Goal: Share content

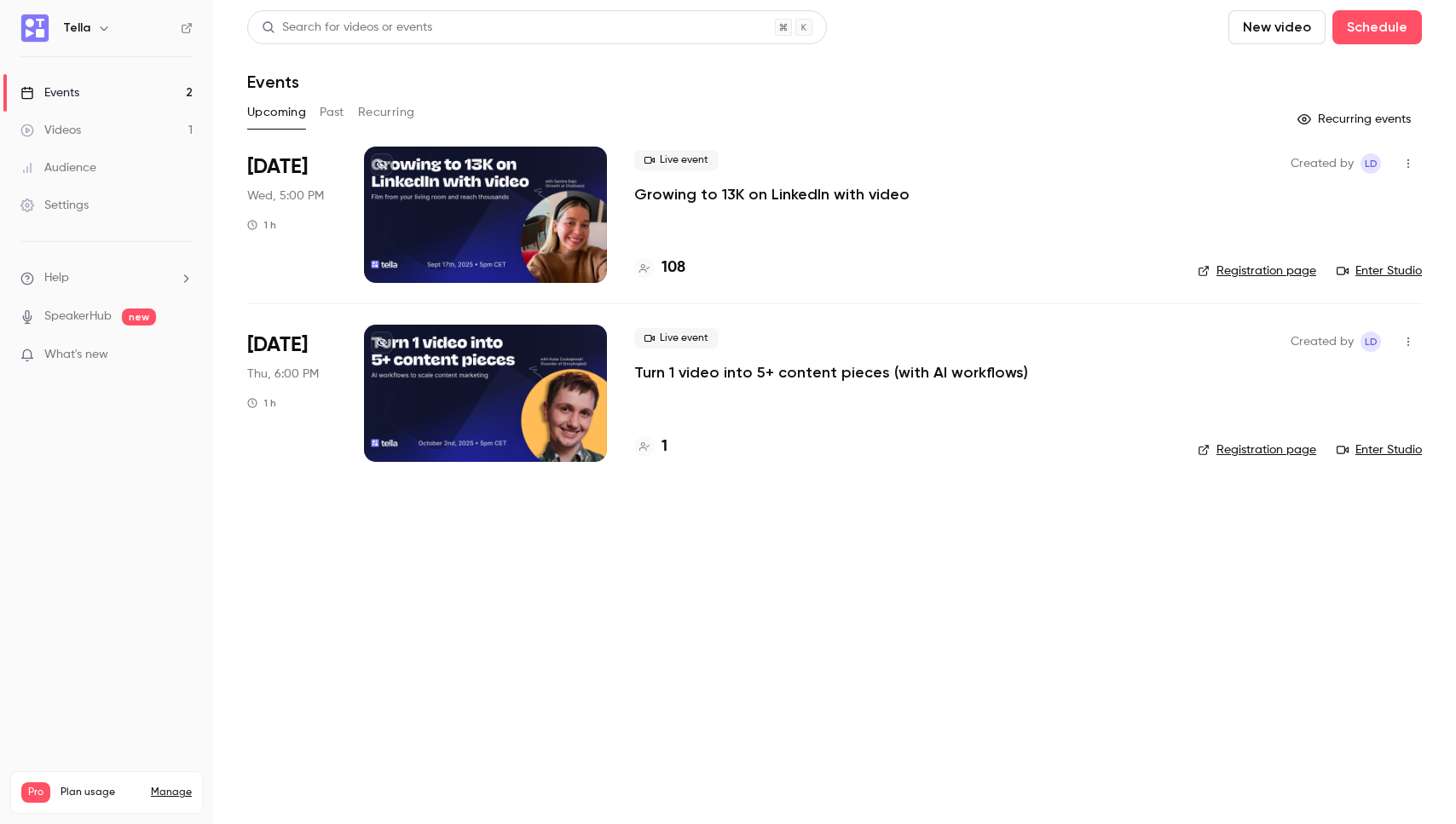
click at [808, 216] on div "Live event Growing to 13K on LinkedIn with video 108" at bounding box center [902, 214] width 536 height 136
click at [838, 206] on div "Live event Growing to 13K on LinkedIn with video 108" at bounding box center [902, 214] width 536 height 136
click at [838, 205] on div "Live event Growing to 13K on LinkedIn with video 108" at bounding box center [902, 214] width 536 height 136
click at [779, 196] on p "Growing to 13K on LinkedIn with video" at bounding box center [771, 194] width 275 height 20
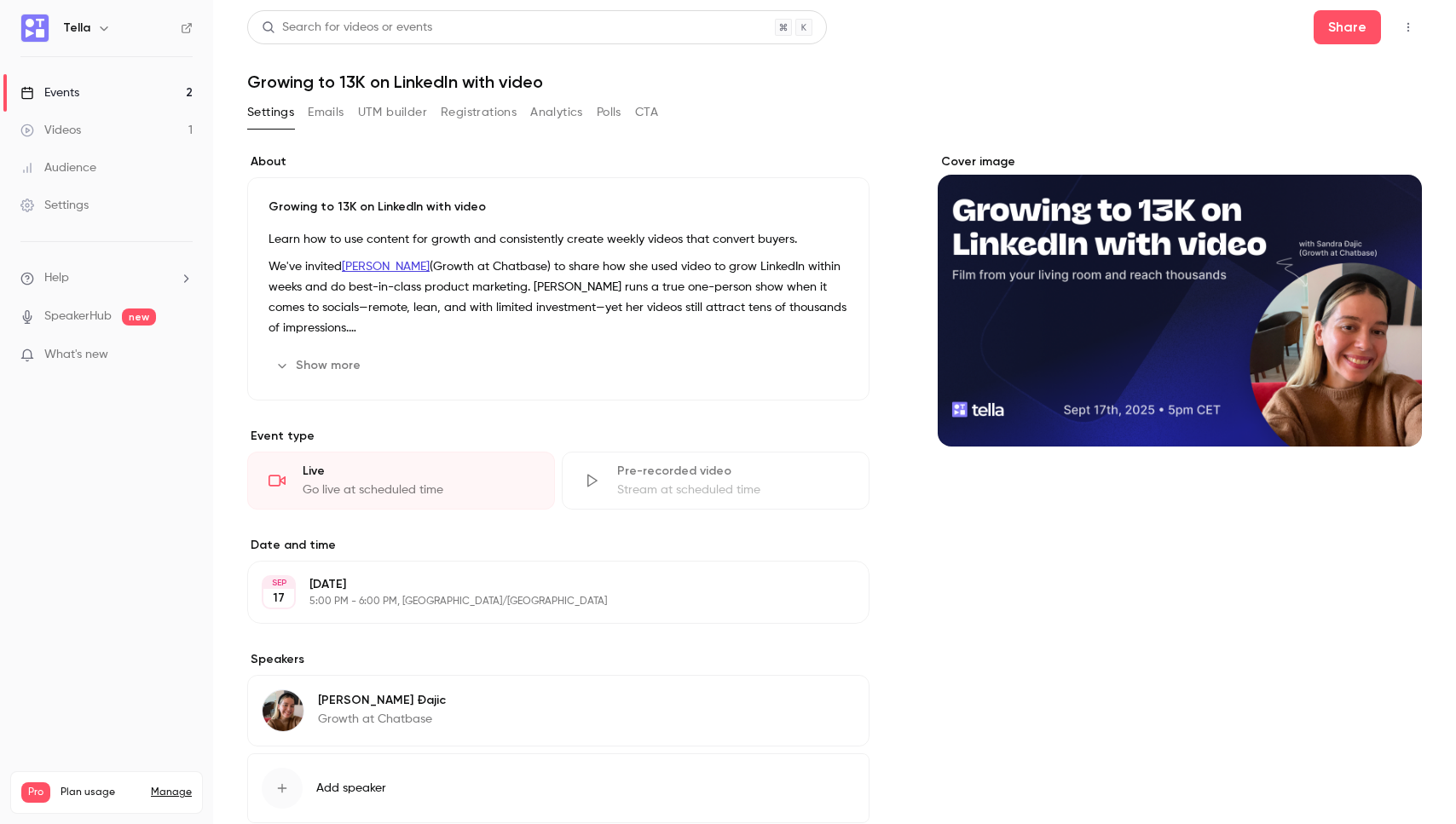
click at [1234, 593] on div "Cover image" at bounding box center [1179, 516] width 484 height 725
click at [650, 328] on p "We've invited [PERSON_NAME] (Growth at Chatbase) to share how she used video to…" at bounding box center [559, 297] width 580 height 82
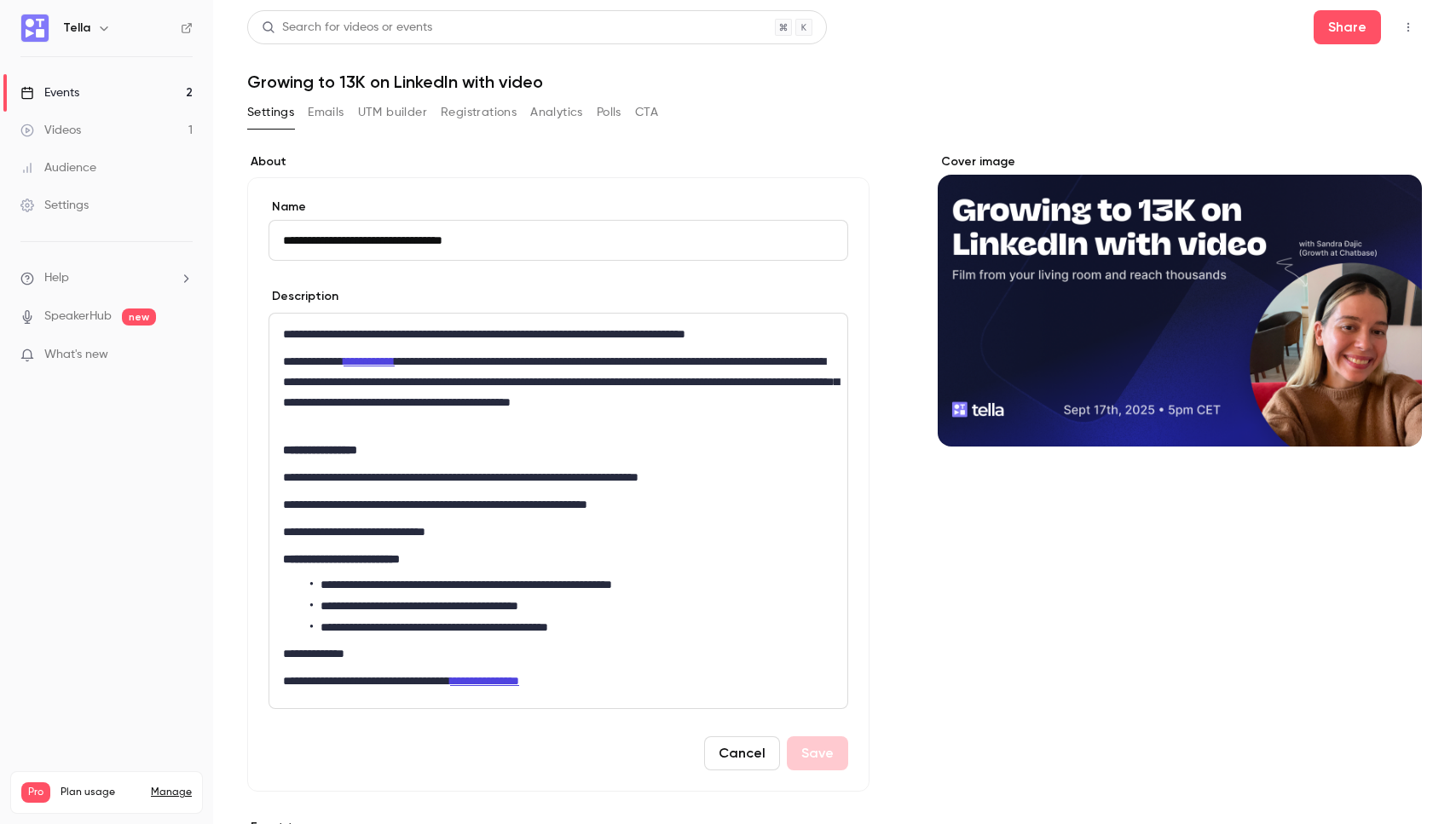
click at [1403, 21] on icon "button" at bounding box center [1409, 27] width 14 height 12
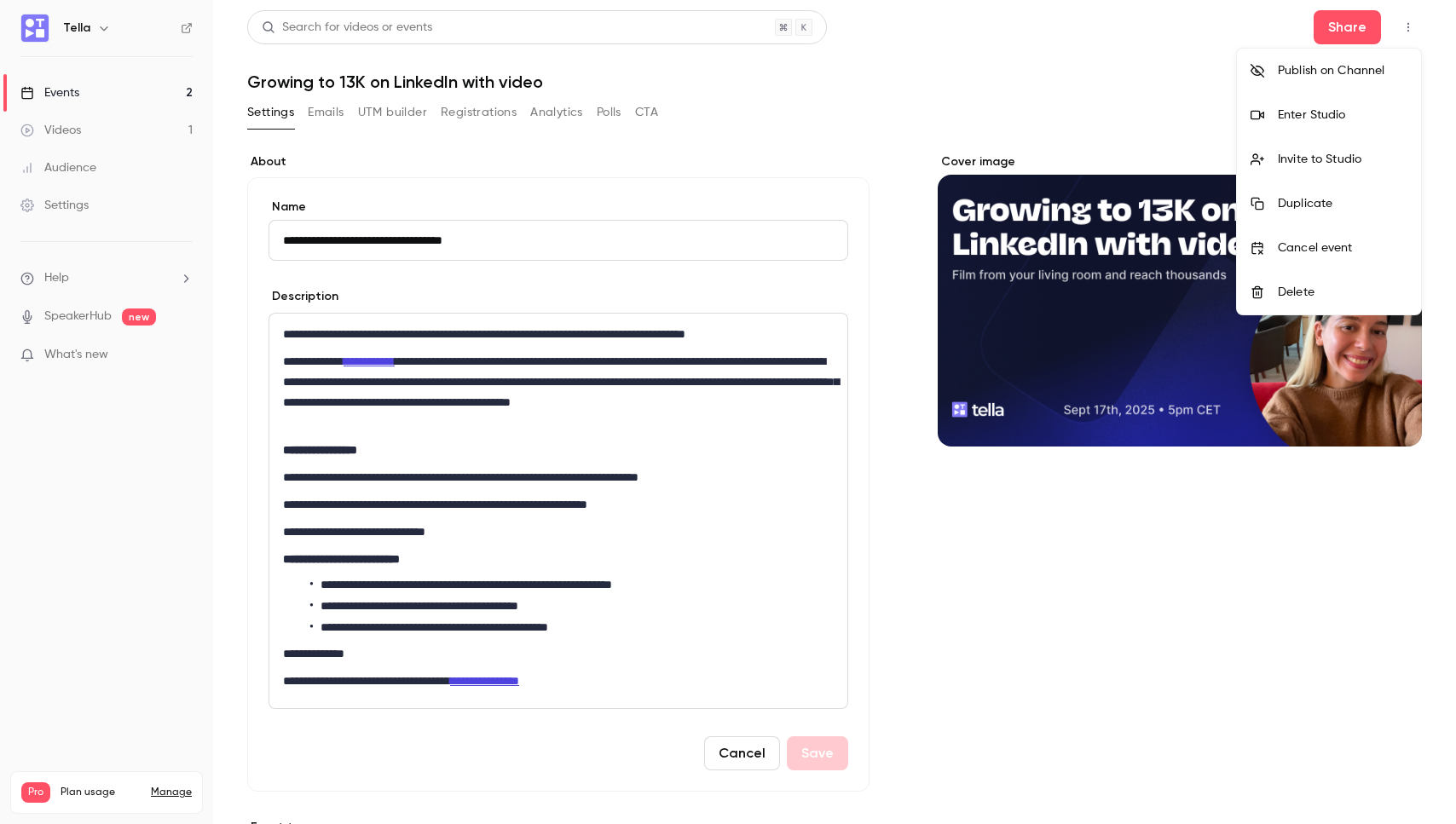
click at [1365, 156] on div "Invite to Studio" at bounding box center [1342, 159] width 129 height 17
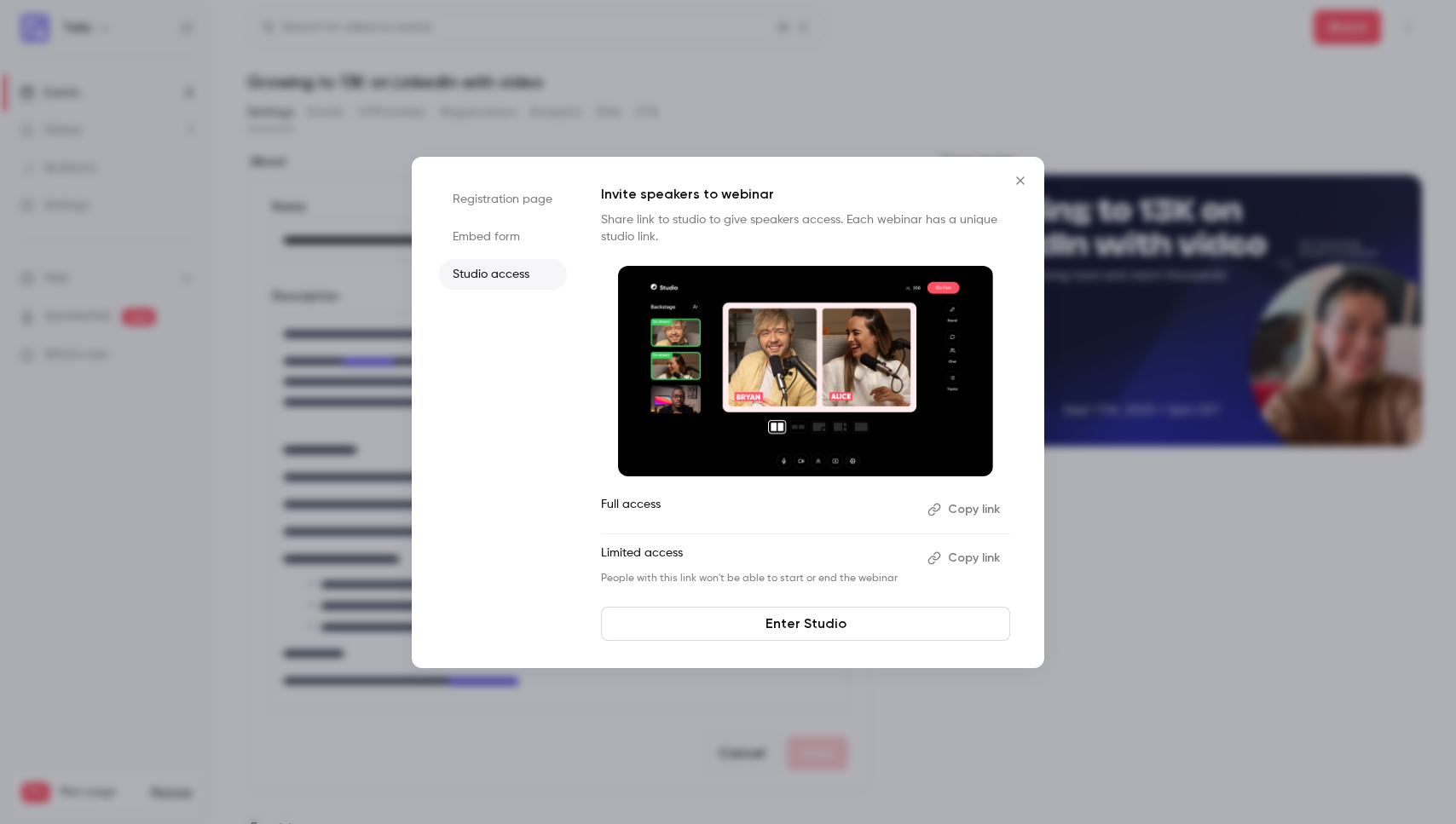
click at [977, 506] on button "Copy link" at bounding box center [966, 510] width 90 height 27
click at [25, 522] on div at bounding box center [728, 412] width 1456 height 824
